Goal: Task Accomplishment & Management: Manage account settings

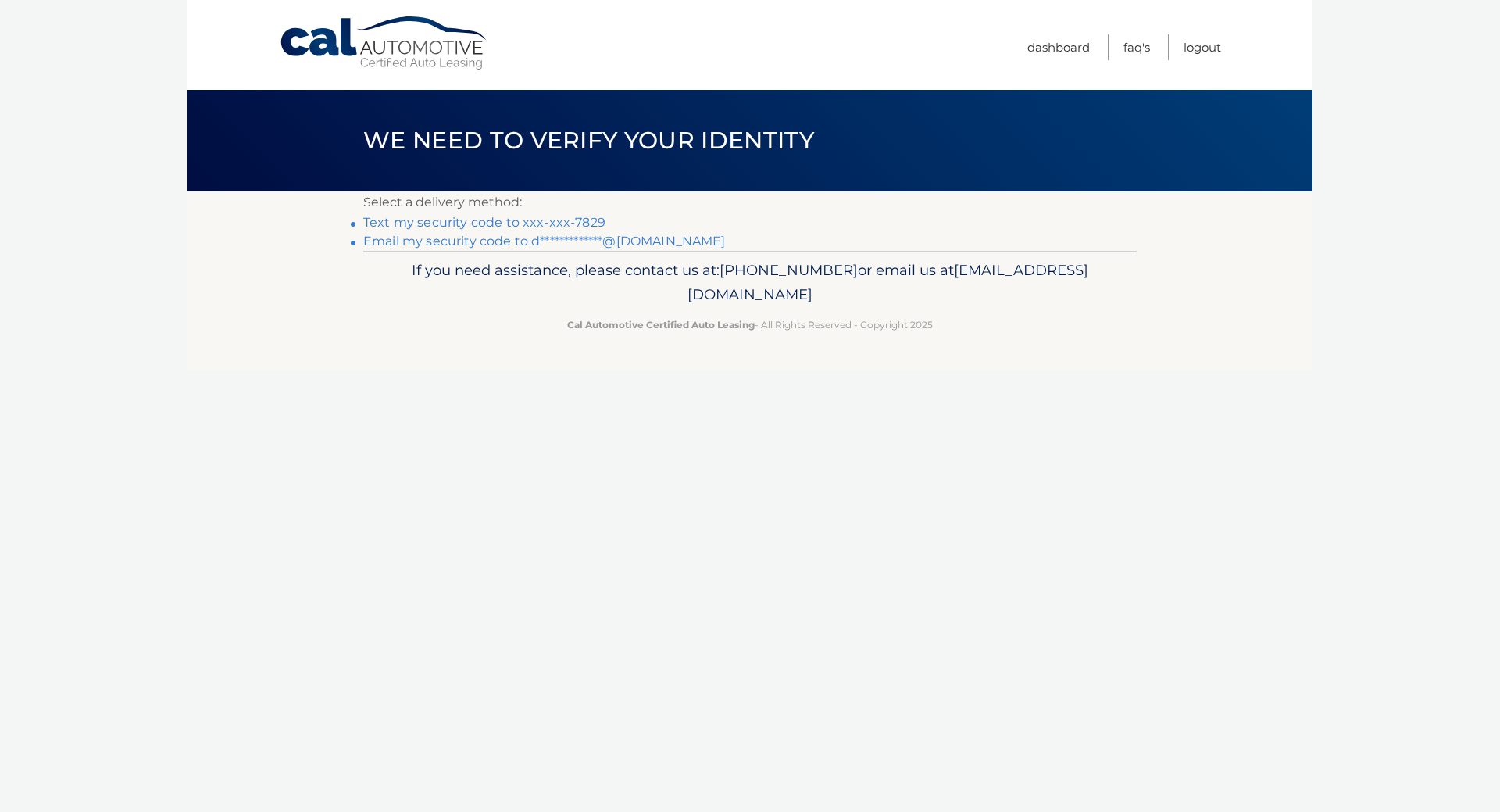
click at [484, 240] on link "**********" at bounding box center [545, 241] width 363 height 15
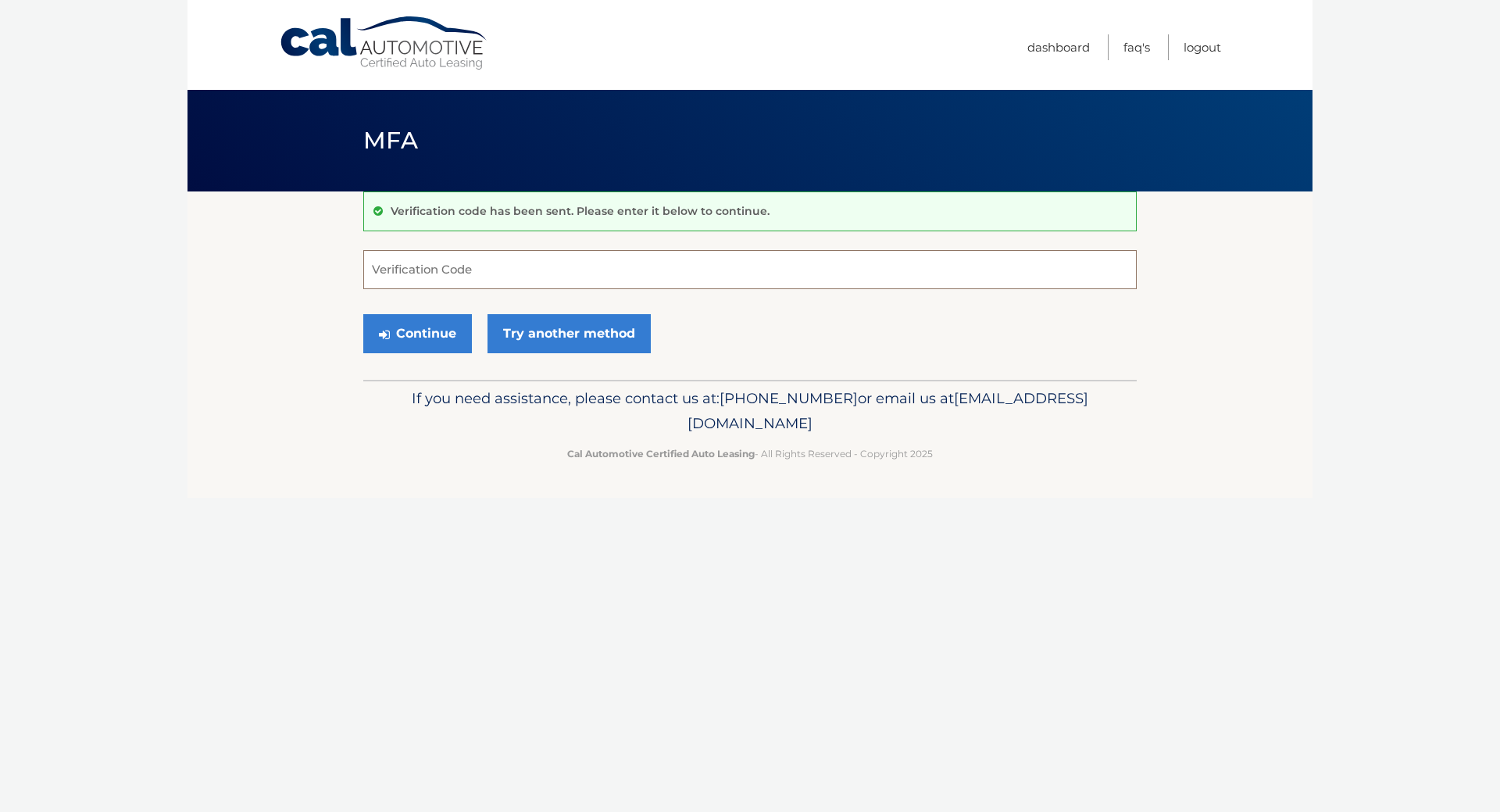
paste input "792120"
type input "792120"
click at [364, 314] on button "Continue" at bounding box center [418, 333] width 108 height 39
click at [445, 333] on button "Continue" at bounding box center [418, 333] width 108 height 39
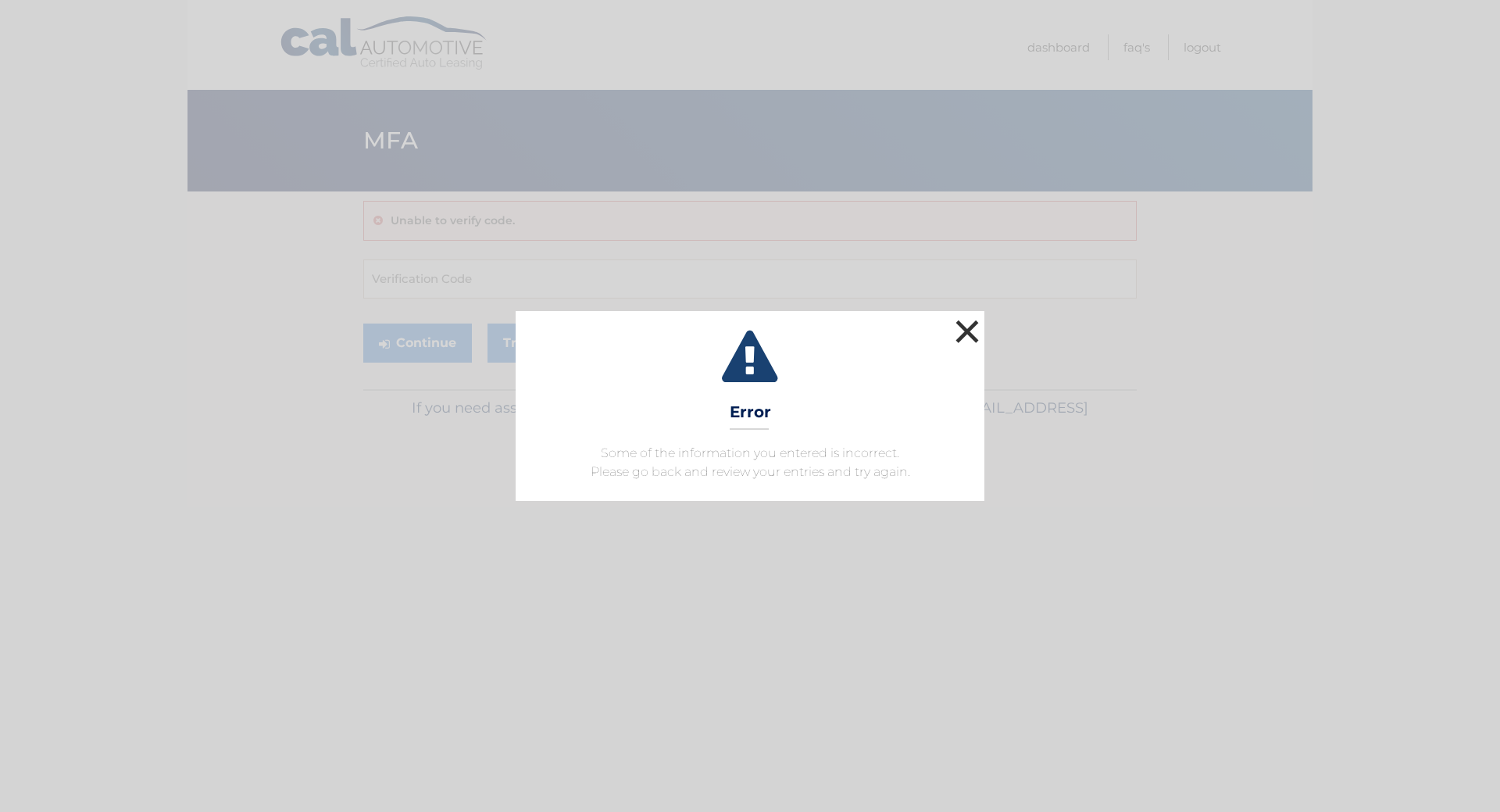
click at [981, 332] on button "×" at bounding box center [967, 332] width 31 height 31
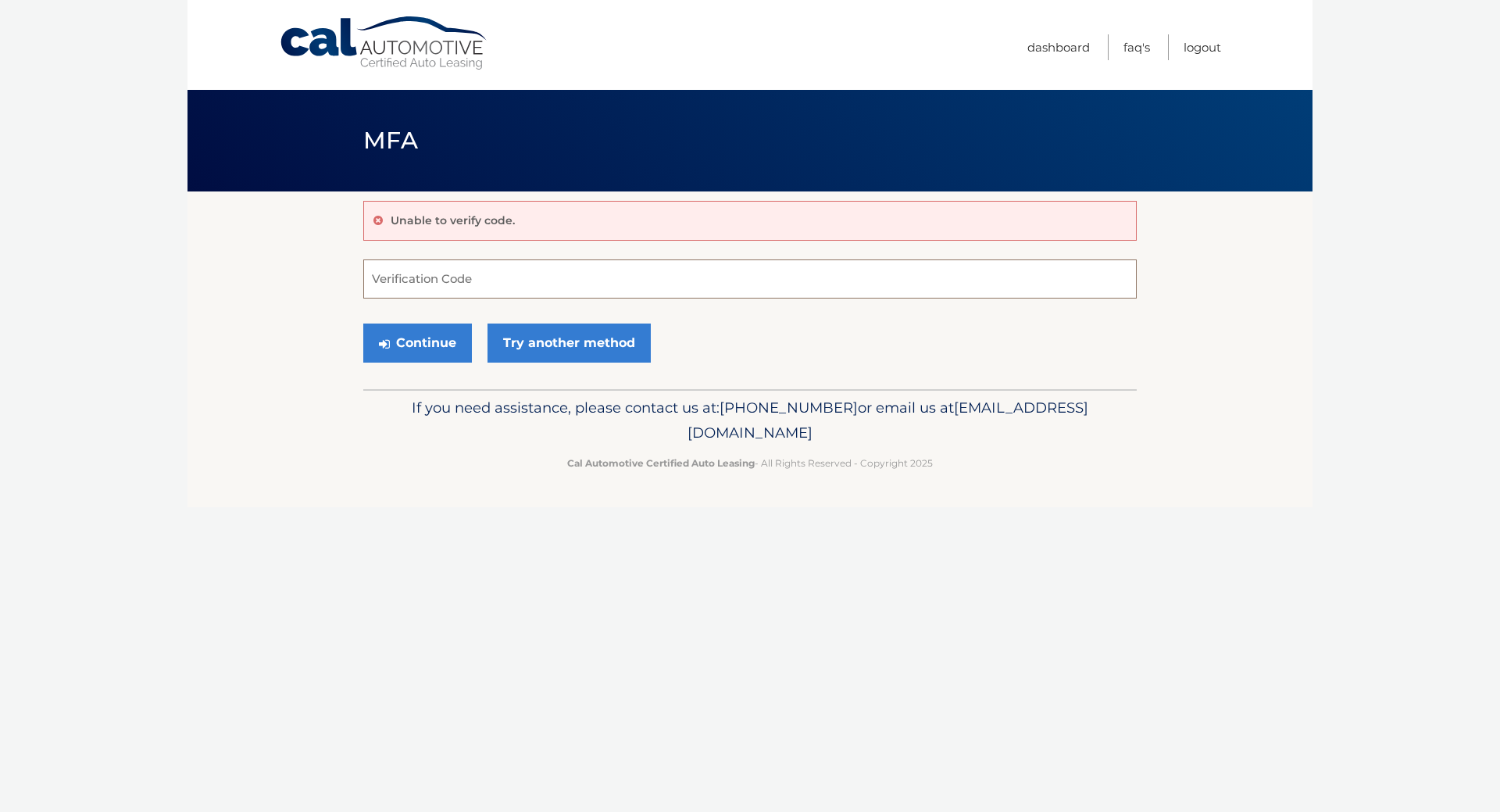
click at [497, 277] on input "Verification Code" at bounding box center [750, 278] width 773 height 39
paste input "792120"
type input "792120"
click at [387, 341] on icon "submit" at bounding box center [385, 344] width 11 height 13
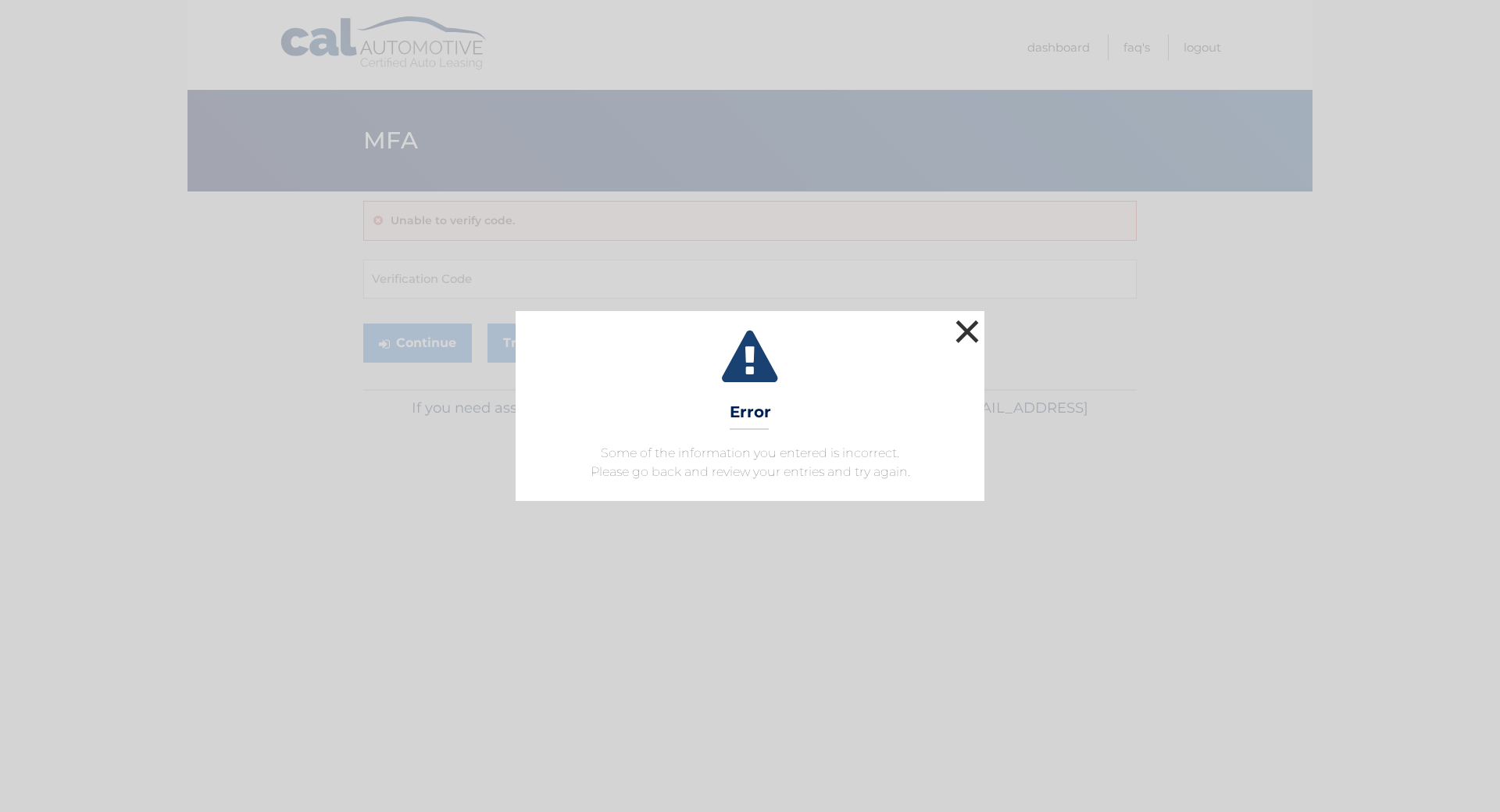
click at [967, 327] on button "×" at bounding box center [967, 332] width 31 height 31
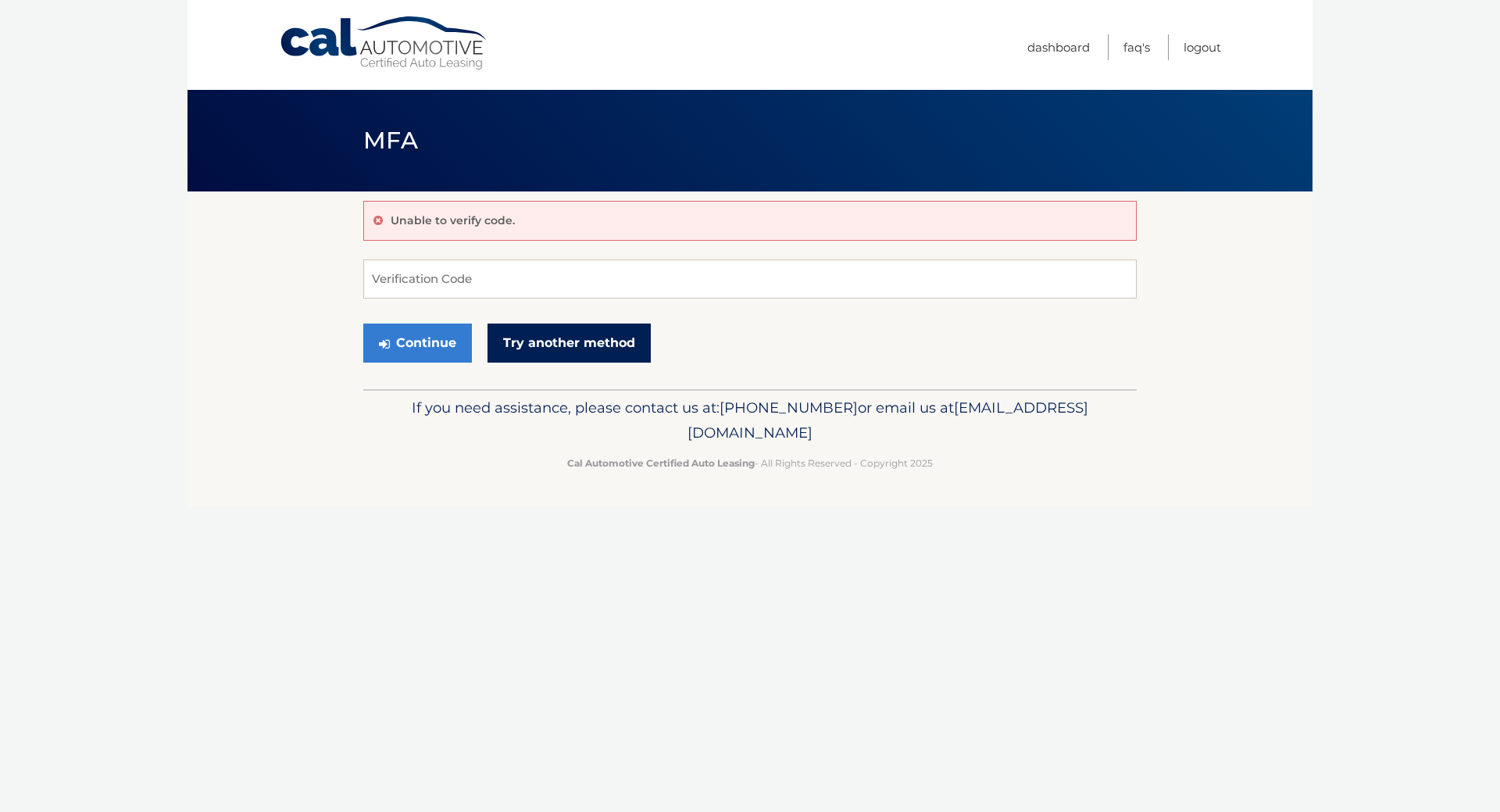
click at [537, 339] on link "Try another method" at bounding box center [570, 343] width 164 height 39
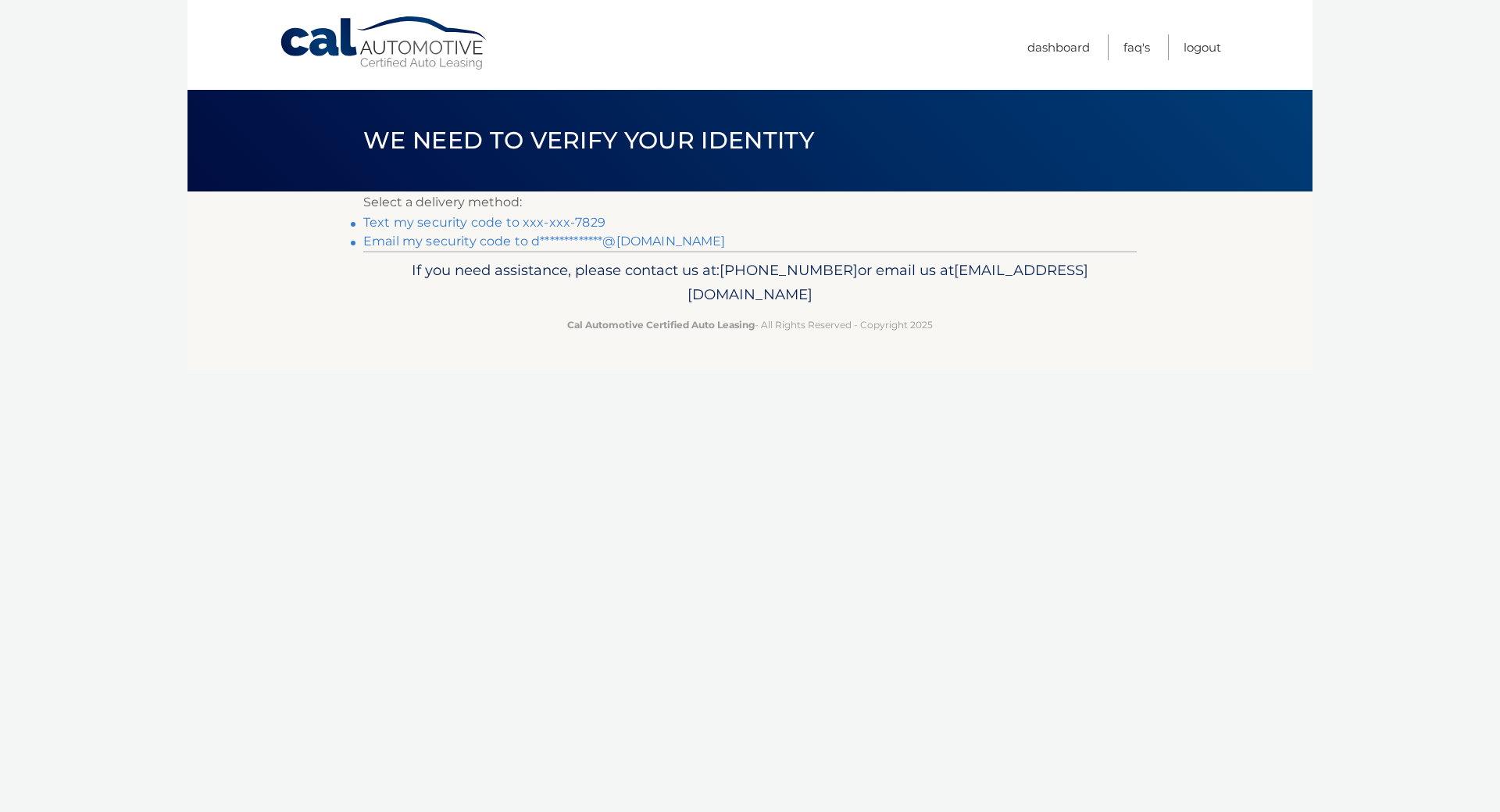
click at [511, 241] on link "**********" at bounding box center [545, 241] width 363 height 15
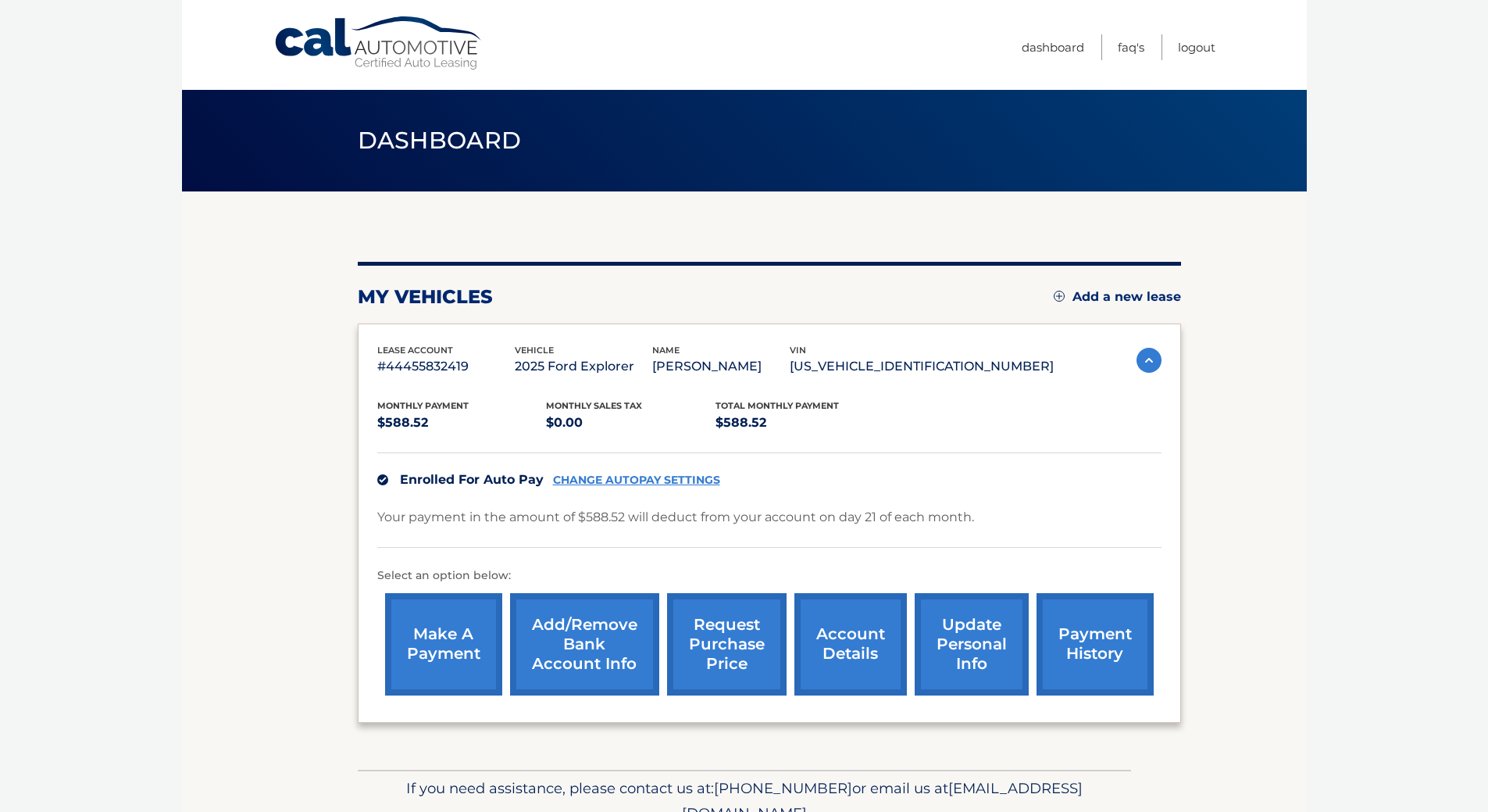
click at [865, 639] on link "account details" at bounding box center [851, 644] width 112 height 102
